Goal: Find specific page/section: Find specific page/section

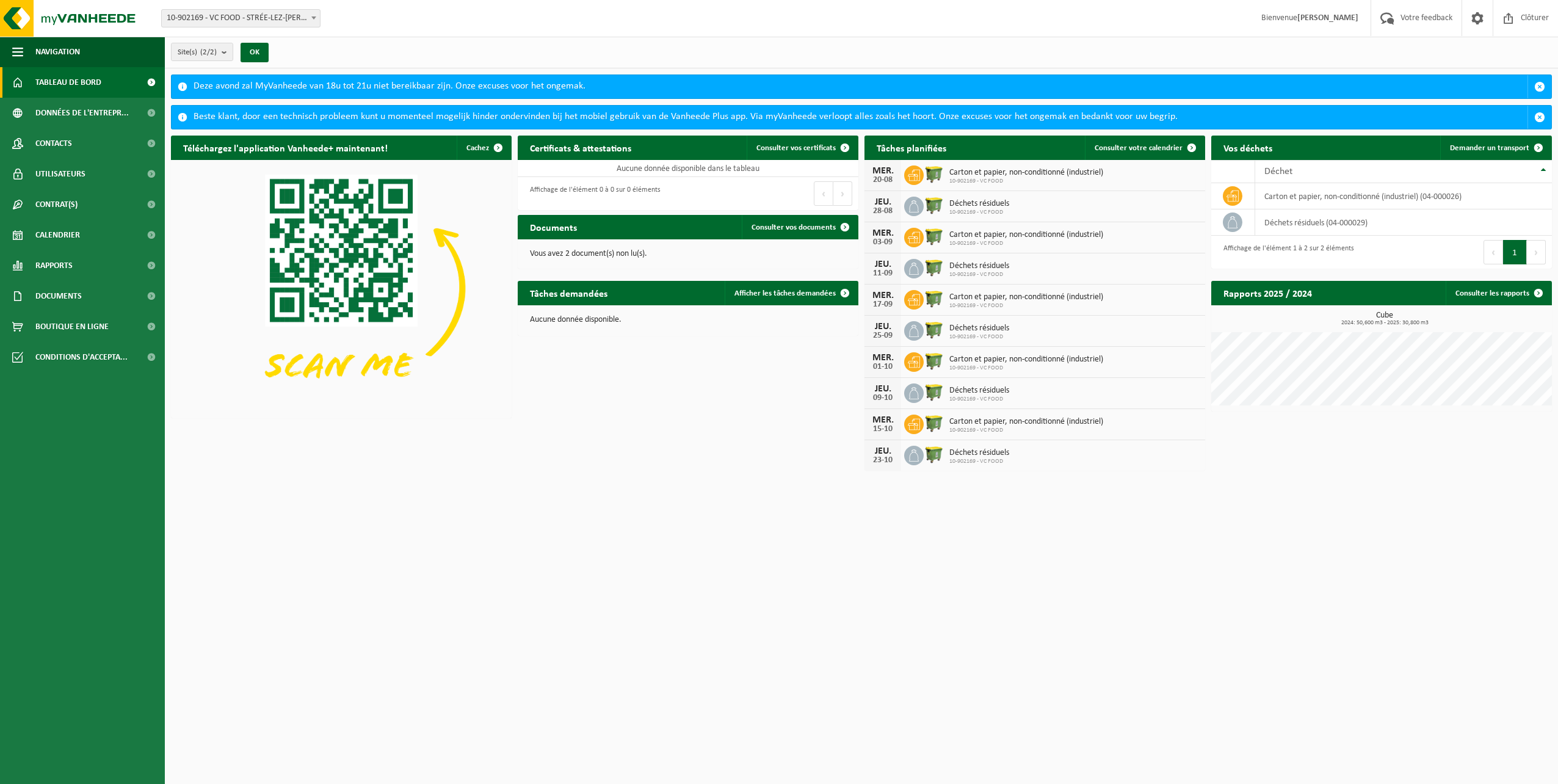
click at [631, 252] on p "Vous avez 2 document(s) non lu(s)." at bounding box center [688, 254] width 317 height 8
click at [599, 255] on p "Vous avez 2 document(s) non lu(s)." at bounding box center [688, 254] width 317 height 8
click at [804, 225] on span "Consulter vos documents" at bounding box center [793, 227] width 84 height 8
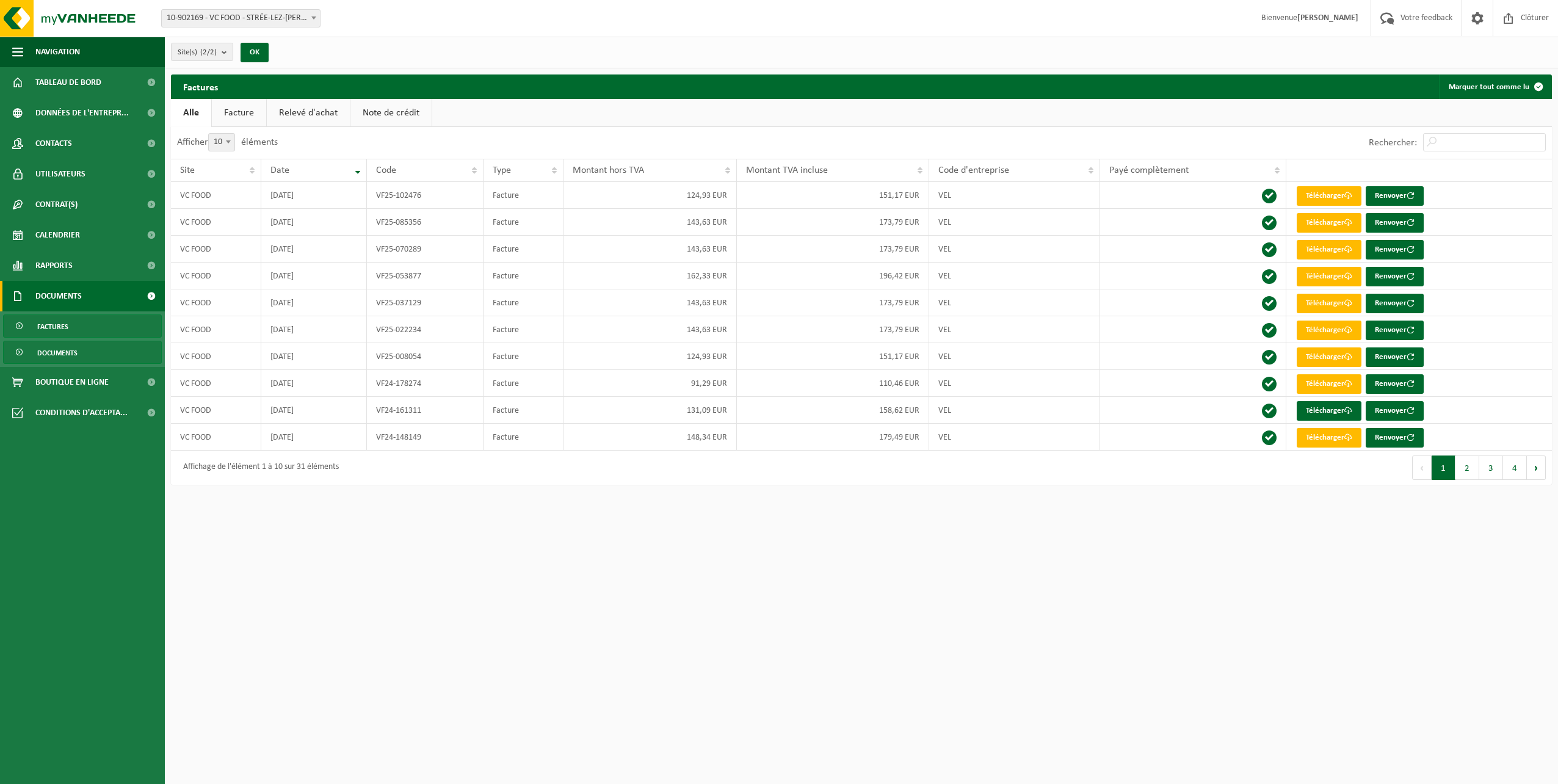
click at [67, 351] on span "Documents" at bounding box center [57, 353] width 40 height 24
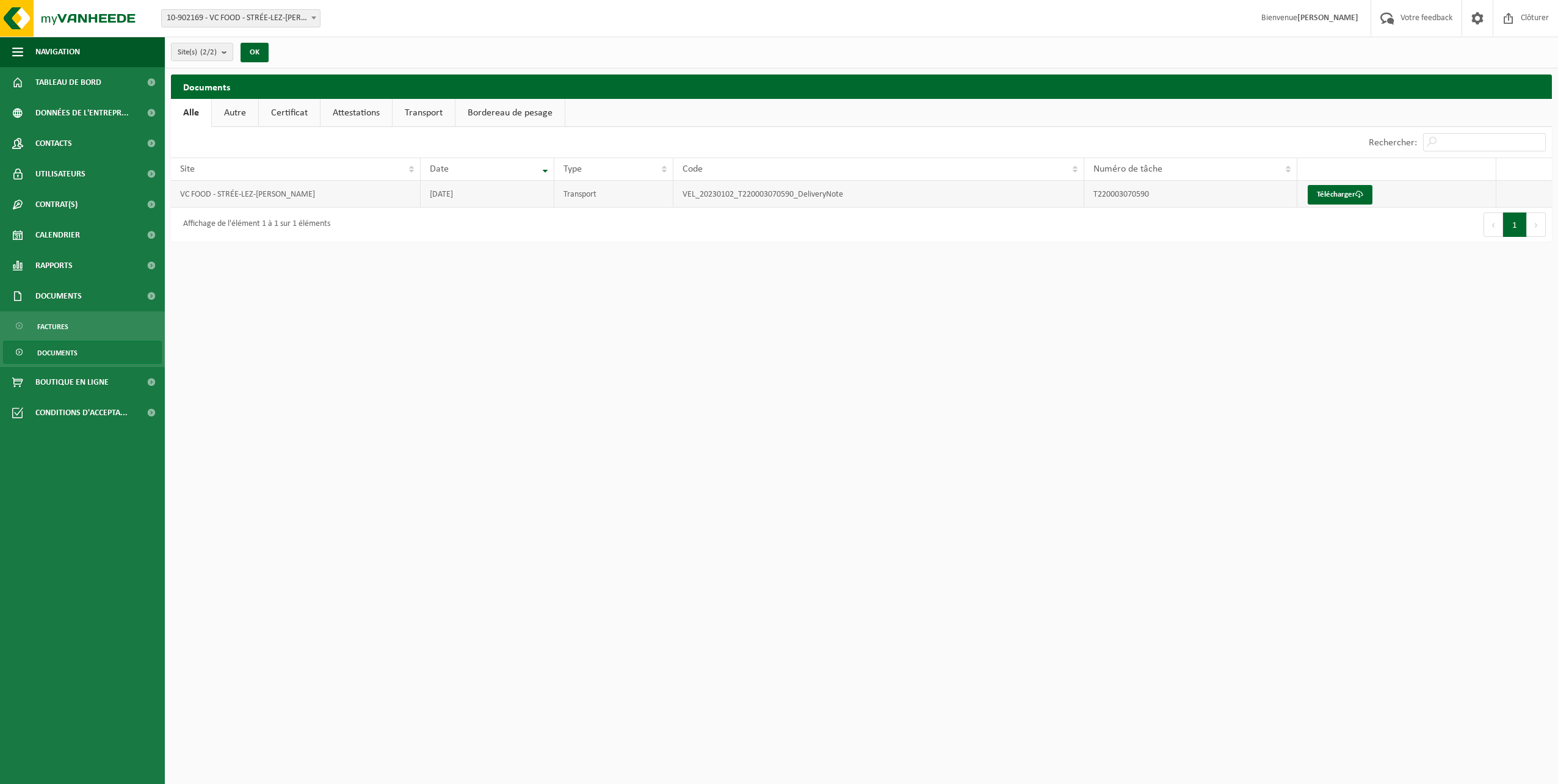
click at [815, 196] on td "VEL_20230102_T220003070590_DeliveryNote" at bounding box center [879, 195] width 411 height 27
click at [620, 192] on td "Transport" at bounding box center [613, 195] width 119 height 27
